Goal: Transaction & Acquisition: Book appointment/travel/reservation

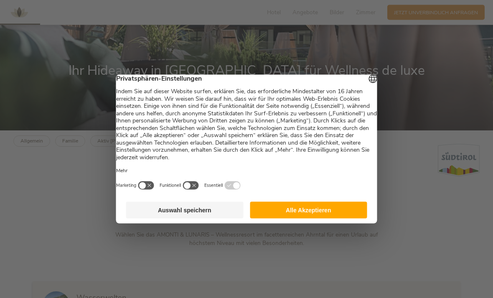
scroll to position [173, 0]
click at [174, 219] on button "Auswahl speichern" at bounding box center [184, 210] width 117 height 17
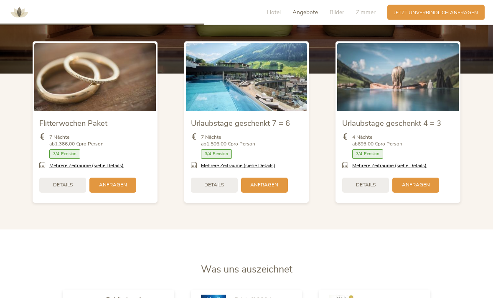
scroll to position [881, 0]
click at [231, 169] on link "Mehrere Zeiträume (siehe Details)" at bounding box center [238, 165] width 74 height 7
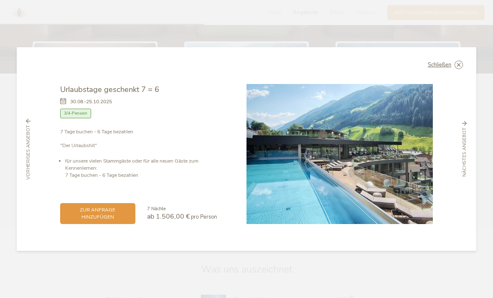
click at [0, 0] on icon at bounding box center [0, 0] width 0 height 0
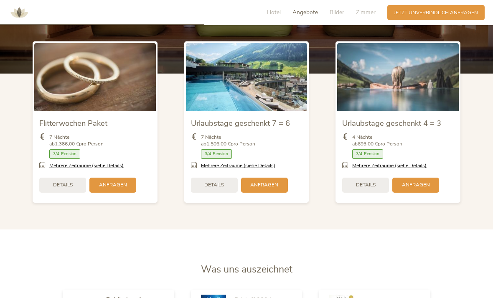
click at [417, 169] on link "Mehrere Zeiträume (siehe Details)" at bounding box center [389, 165] width 74 height 7
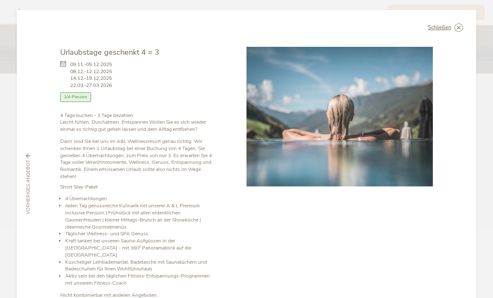
click at [0, 0] on icon at bounding box center [0, 0] width 0 height 0
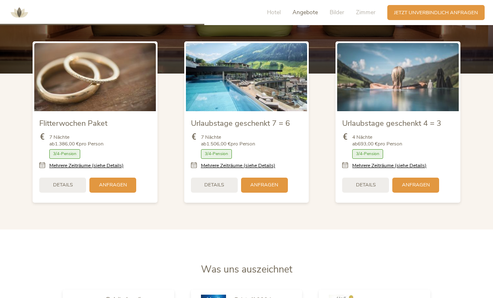
click at [222, 169] on link "Mehrere Zeiträume (siehe Details)" at bounding box center [238, 165] width 74 height 7
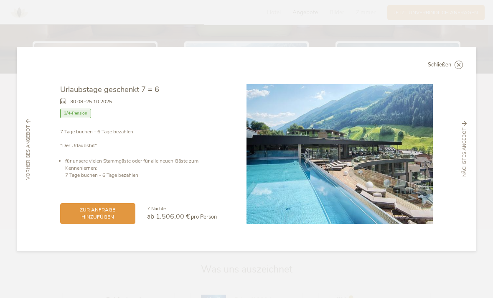
click at [0, 0] on icon at bounding box center [0, 0] width 0 height 0
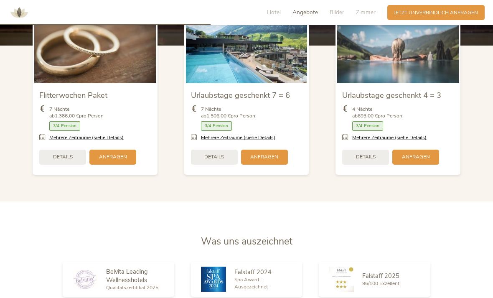
scroll to position [909, 0]
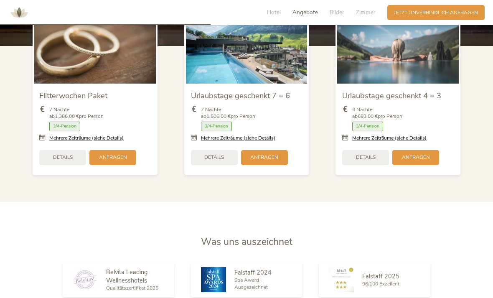
click at [210, 161] on span "Details" at bounding box center [214, 157] width 20 height 7
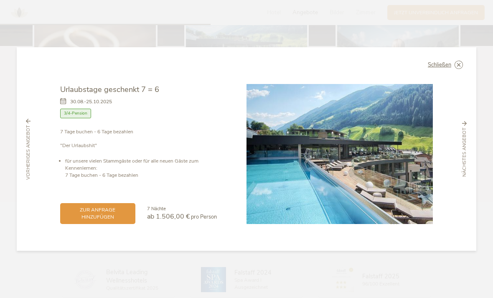
click at [0, 0] on icon at bounding box center [0, 0] width 0 height 0
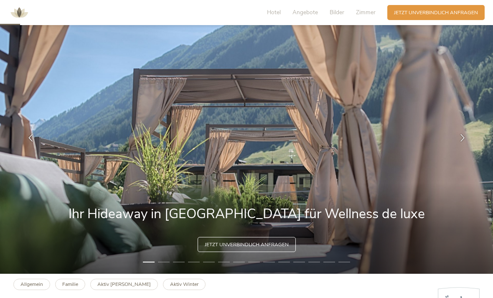
scroll to position [0, 0]
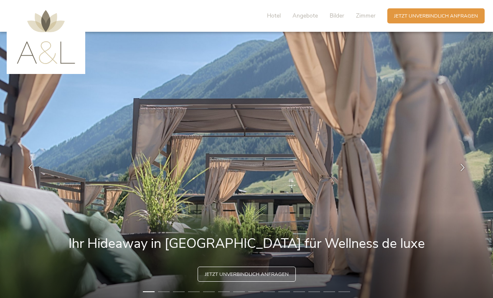
click at [285, 15] on div "Hotel Angebote Bilder Zimmer" at bounding box center [323, 15] width 129 height 15
click at [277, 15] on span "Hotel" at bounding box center [274, 16] width 14 height 8
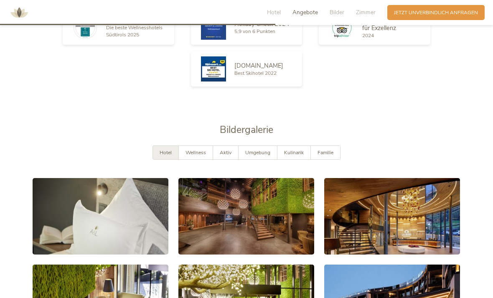
scroll to position [1191, 0]
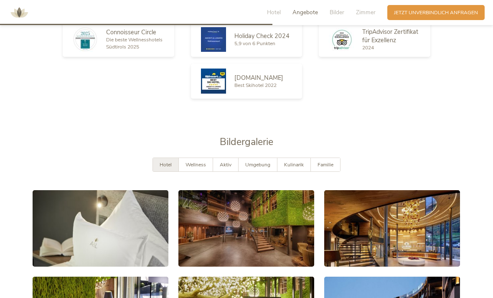
click at [293, 168] on span "Kulinarik" at bounding box center [294, 164] width 20 height 7
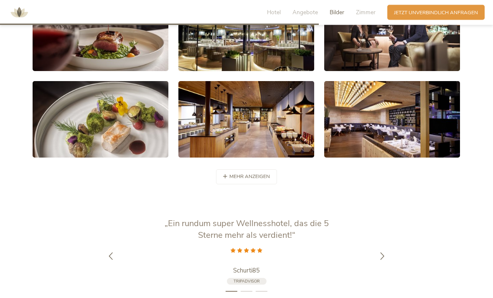
scroll to position [1391, 0]
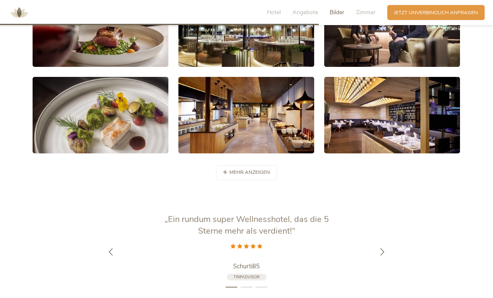
click at [241, 176] on span "mehr anzeigen" at bounding box center [249, 172] width 41 height 7
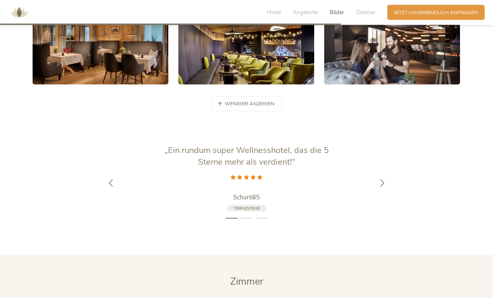
scroll to position [1545, 0]
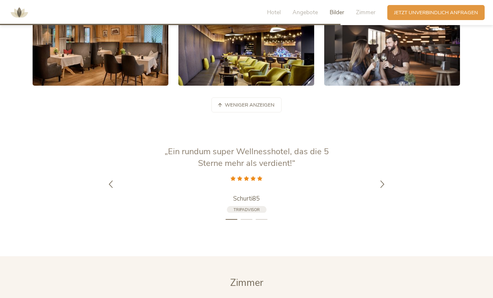
click at [377, 195] on div at bounding box center [382, 184] width 21 height 21
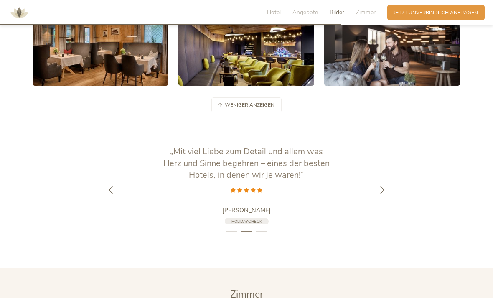
click at [381, 201] on div at bounding box center [382, 190] width 21 height 21
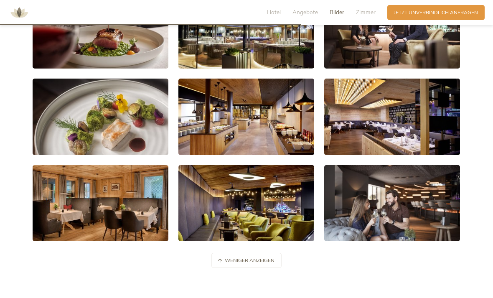
scroll to position [1385, 0]
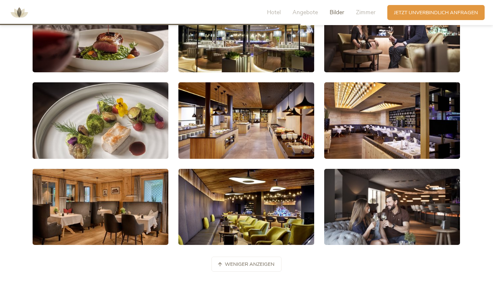
click at [397, 145] on link at bounding box center [392, 120] width 136 height 76
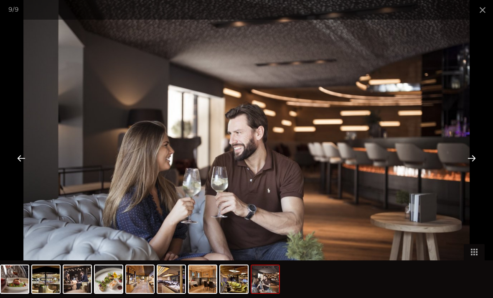
click at [483, 8] on span at bounding box center [482, 10] width 21 height 20
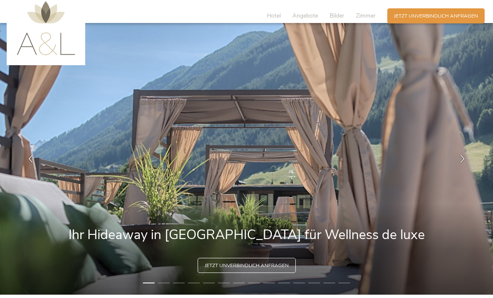
scroll to position [0, 0]
